Goal: Find specific page/section: Find specific page/section

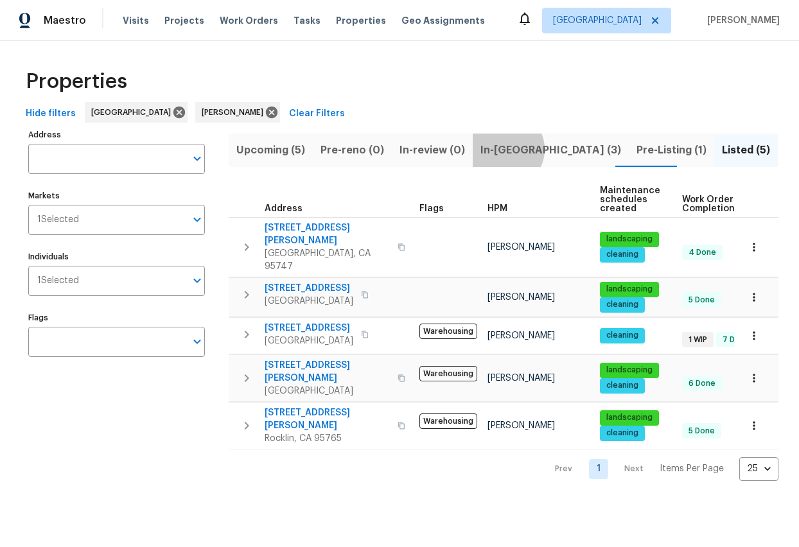
click at [496, 149] on span "In-[GEOGRAPHIC_DATA] (3)" at bounding box center [550, 150] width 141 height 18
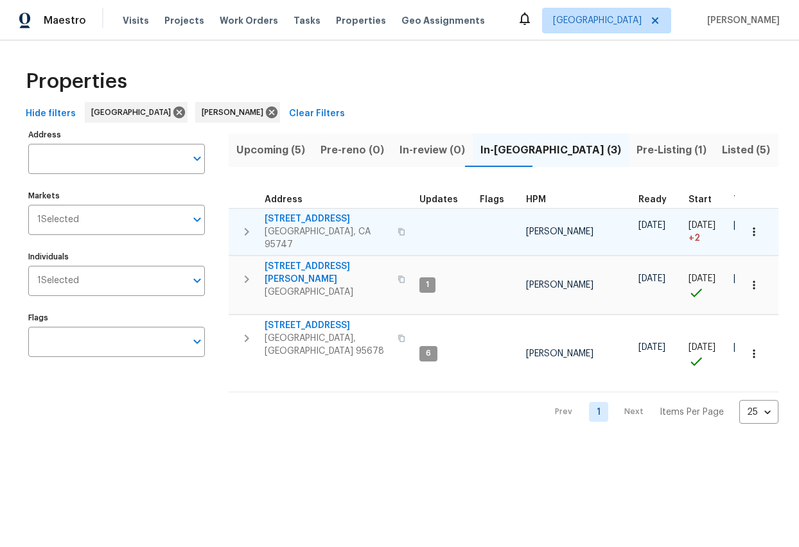
click at [398, 228] on icon "button" at bounding box center [402, 232] width 8 height 8
click at [398, 228] on icon "button" at bounding box center [401, 231] width 6 height 7
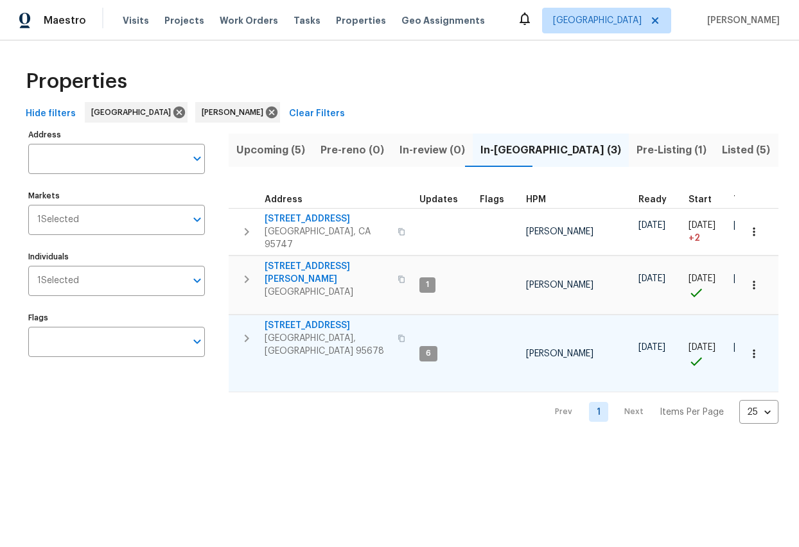
click at [398, 335] on icon "button" at bounding box center [401, 338] width 6 height 7
click at [298, 319] on span "[STREET_ADDRESS]" at bounding box center [327, 325] width 125 height 13
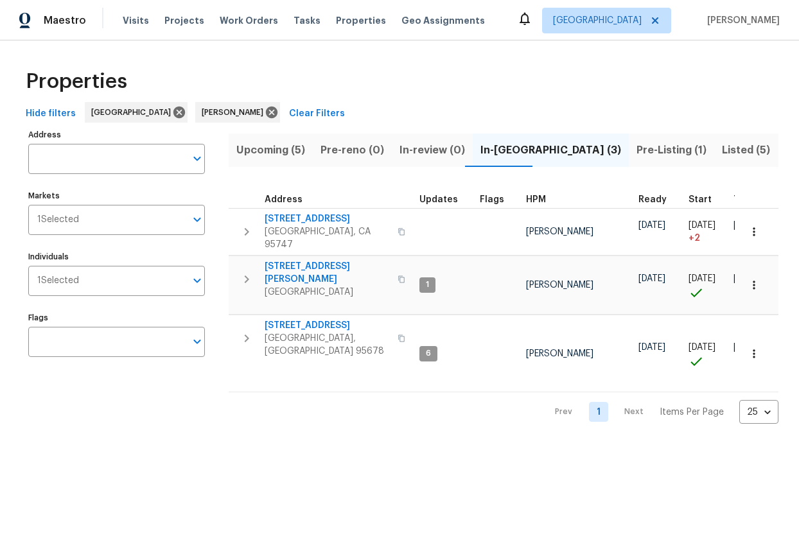
click at [636, 149] on span "Pre-Listing (1)" at bounding box center [671, 150] width 70 height 18
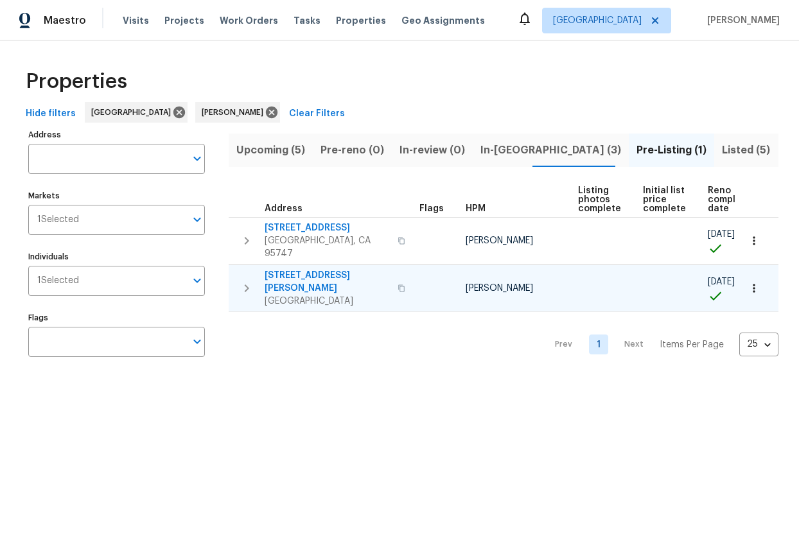
click at [295, 269] on span "[STREET_ADDRESS][PERSON_NAME]" at bounding box center [327, 282] width 125 height 26
